Goal: Task Accomplishment & Management: Use online tool/utility

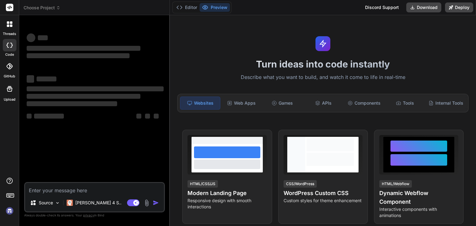
type textarea "x"
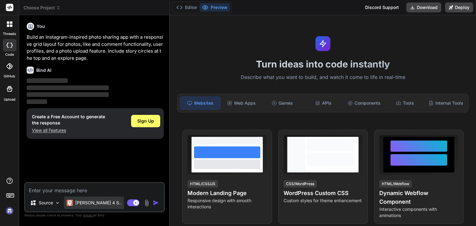
click at [89, 199] on div "[PERSON_NAME] 4 S.." at bounding box center [94, 203] width 60 height 12
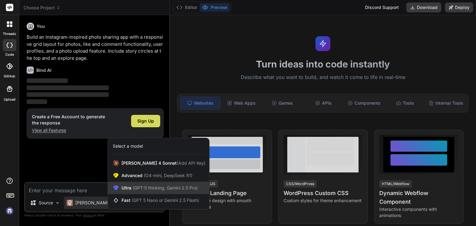
click at [155, 190] on span "(GPT-5 thinking, Gemini 2.5 Pro)" at bounding box center [164, 187] width 66 height 5
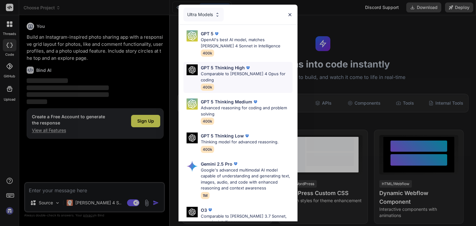
type textarea "x"
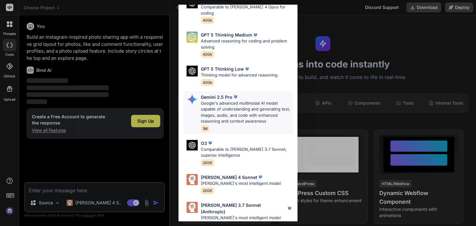
scroll to position [68, 0]
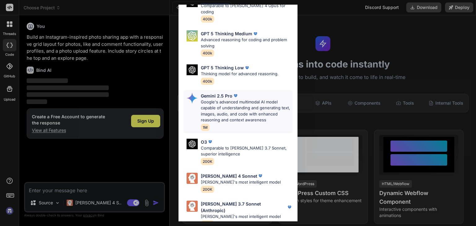
click at [243, 101] on p "Google's advanced multimodal AI model capable of understanding and generating t…" at bounding box center [247, 111] width 92 height 24
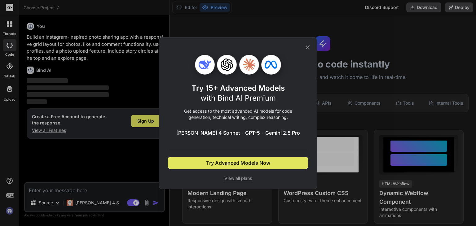
click at [220, 164] on span "Try Advanced Models Now" at bounding box center [238, 162] width 64 height 7
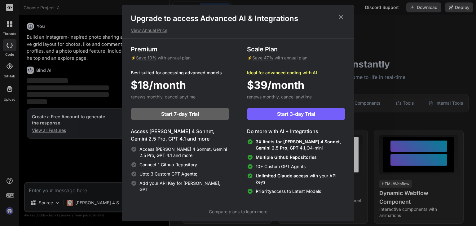
scroll to position [2, 0]
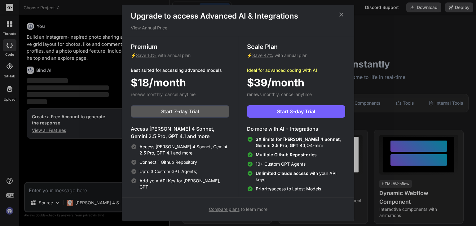
click at [177, 109] on span "Start 7-day Trial" at bounding box center [180, 111] width 38 height 7
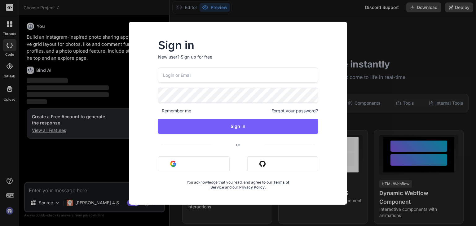
click at [203, 162] on button "Sign in with Google" at bounding box center [194, 163] width 72 height 15
